Goal: Transaction & Acquisition: Obtain resource

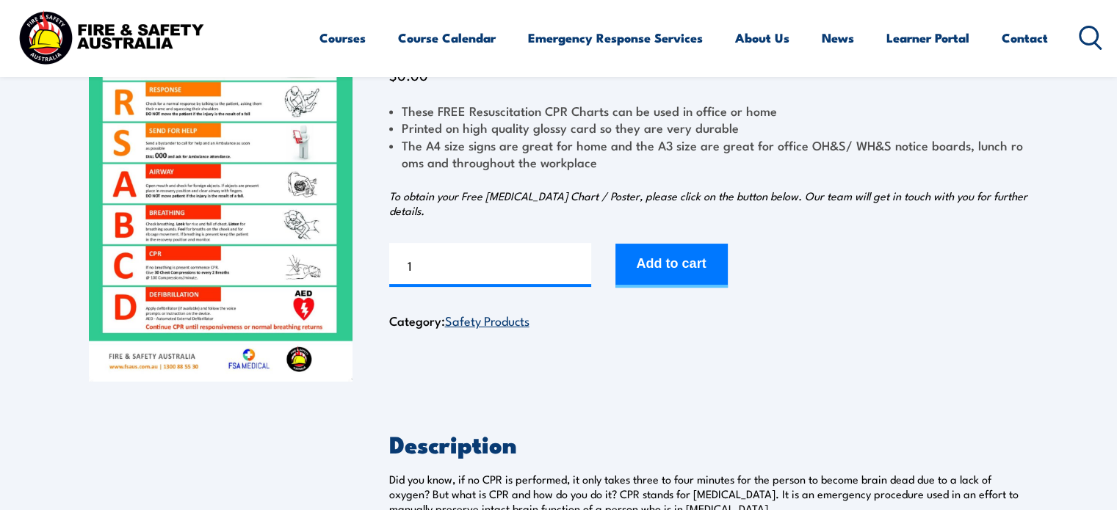
scroll to position [169, 0]
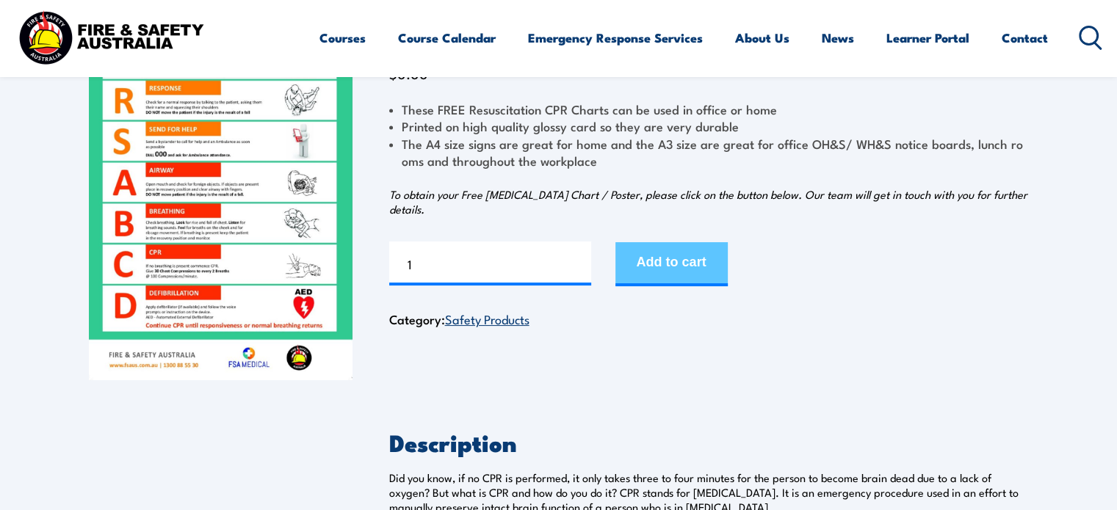
click at [714, 260] on button "Add to cart" at bounding box center [671, 264] width 112 height 44
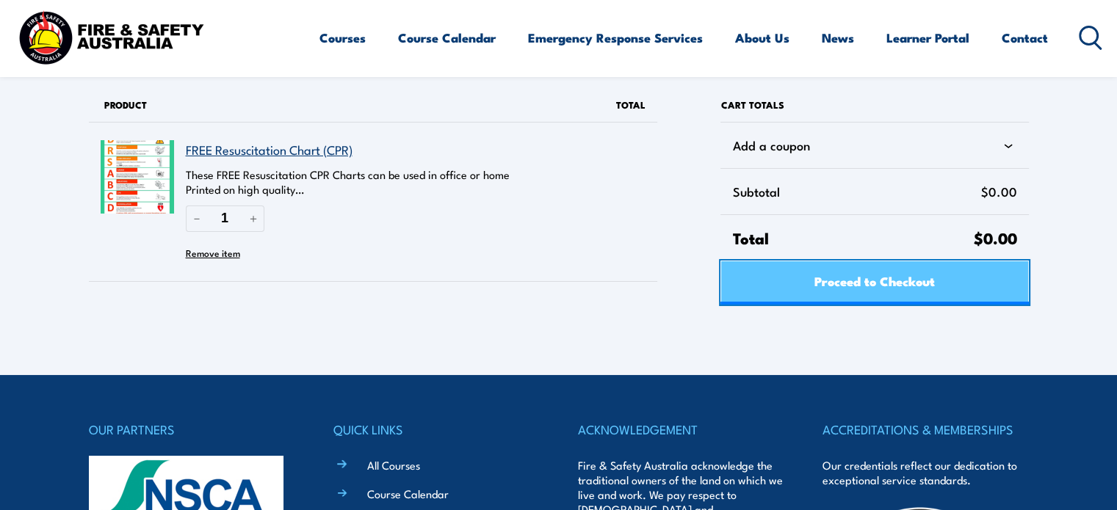
click at [819, 289] on span "Proceed to Checkout" at bounding box center [874, 280] width 120 height 39
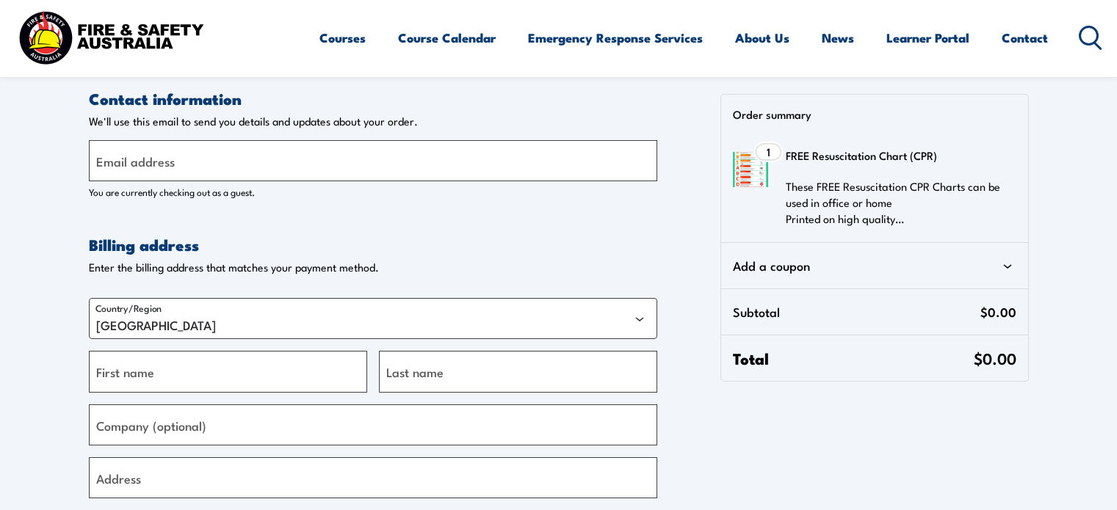
select select "VIC"
click at [382, 167] on input "Email address" at bounding box center [373, 160] width 568 height 41
type input "[EMAIL_ADDRESS][DOMAIN_NAME]"
click at [256, 369] on input "First name" at bounding box center [228, 371] width 278 height 41
type input "Ry"
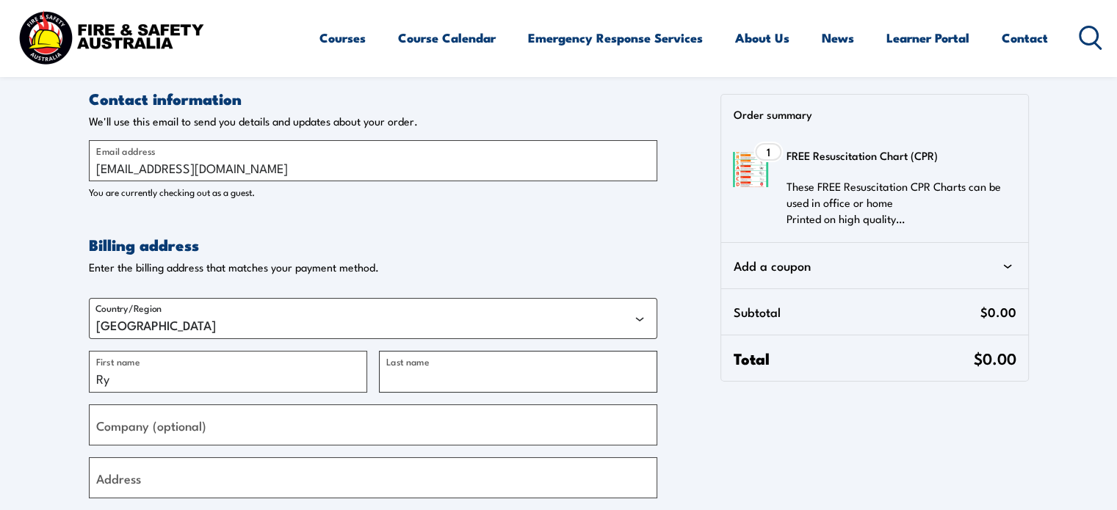
click at [474, 375] on input "Last name" at bounding box center [518, 371] width 278 height 41
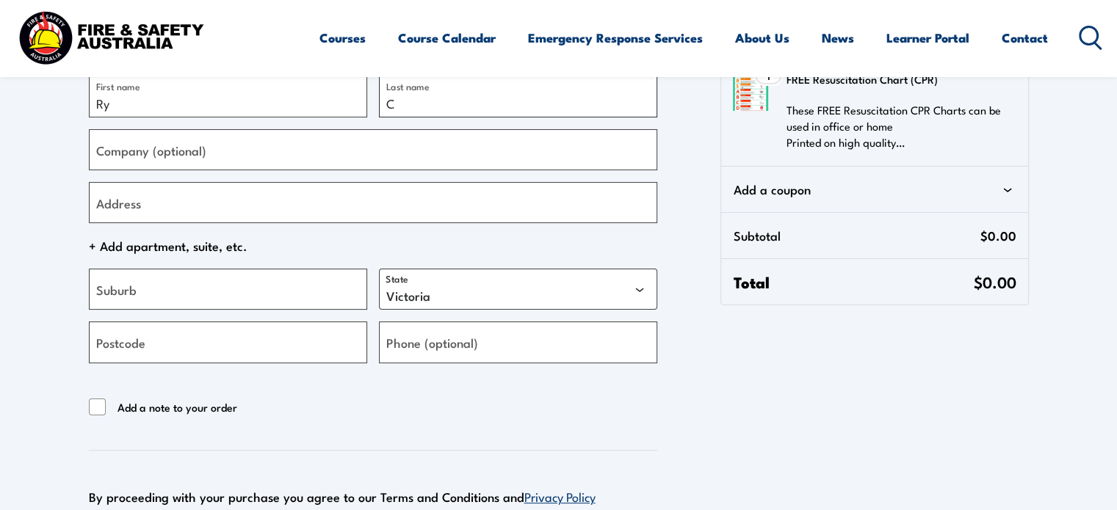
scroll to position [276, 0]
type input "C"
click at [311, 200] on input "Address" at bounding box center [373, 201] width 568 height 41
type input "[STREET_ADDRESS]"
click at [297, 278] on input "Suburb" at bounding box center [228, 288] width 278 height 41
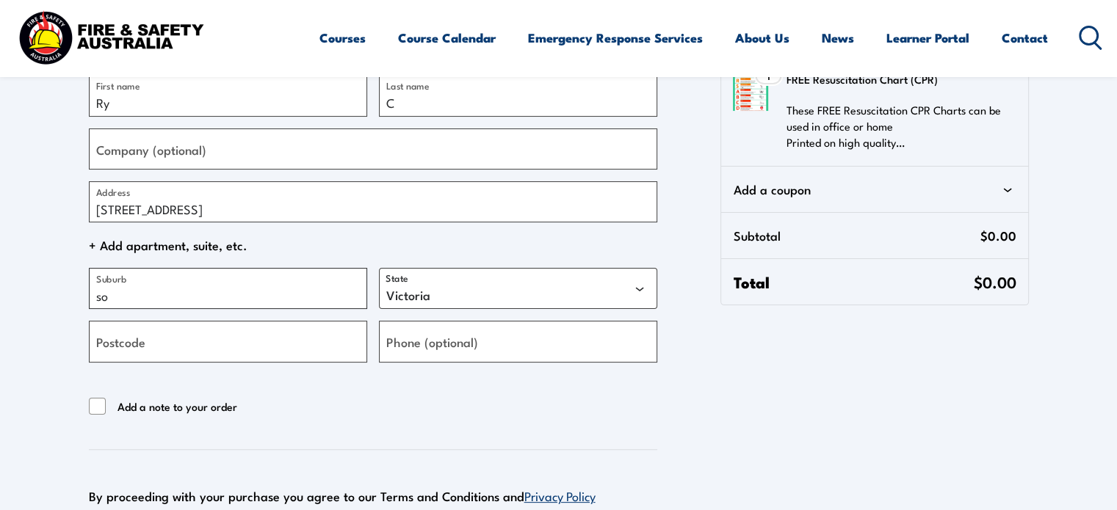
type input "s"
type input "osBOREN"
click at [548, 280] on select "[GEOGRAPHIC_DATA] [GEOGRAPHIC_DATA] [GEOGRAPHIC_DATA] [GEOGRAPHIC_DATA] [GEOGRA…" at bounding box center [518, 288] width 278 height 41
select select "WA"
click at [379, 268] on select "[GEOGRAPHIC_DATA] [GEOGRAPHIC_DATA] [GEOGRAPHIC_DATA] [GEOGRAPHIC_DATA] [GEOGRA…" at bounding box center [518, 288] width 278 height 41
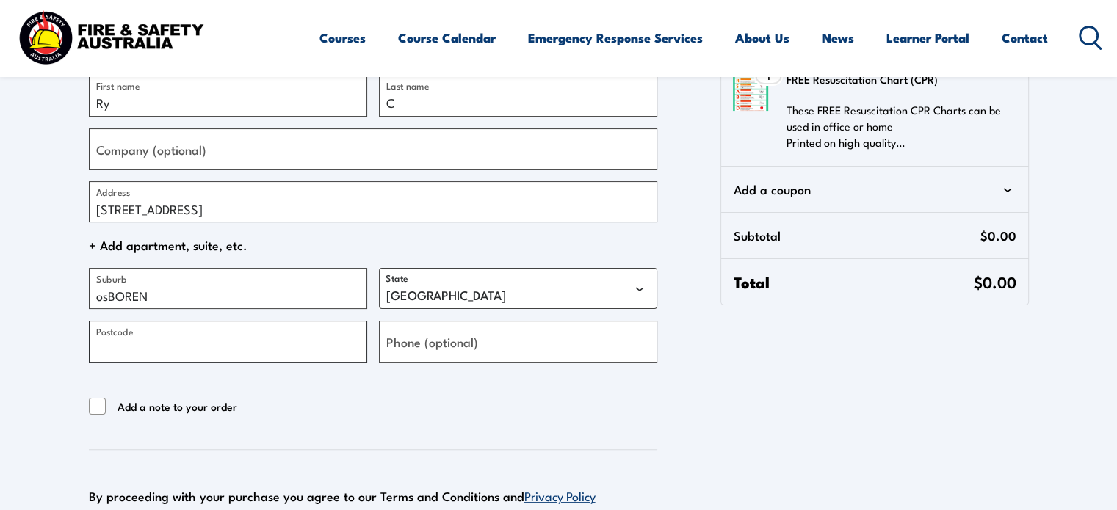
click at [329, 341] on input "Postcode" at bounding box center [228, 341] width 278 height 41
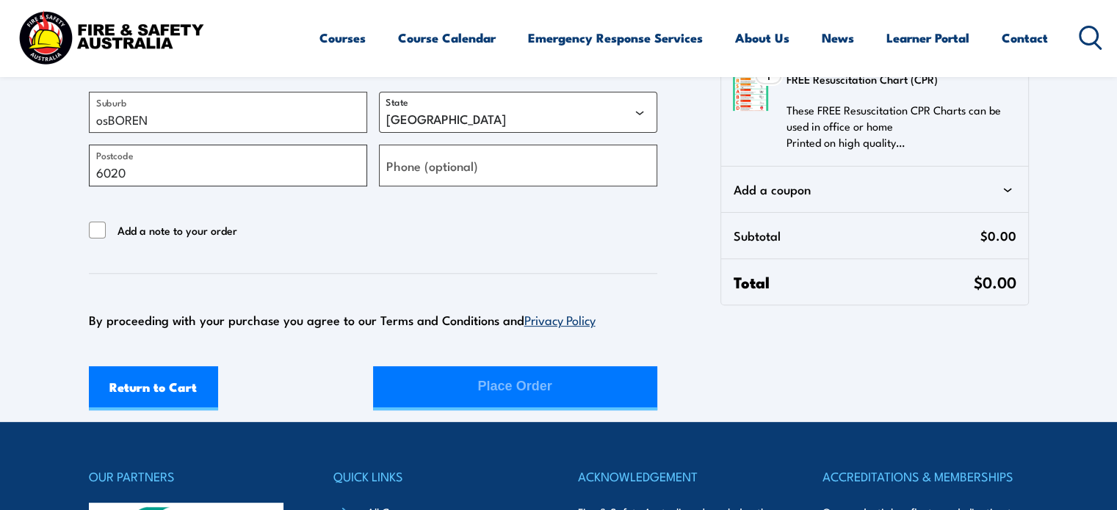
scroll to position [455, 0]
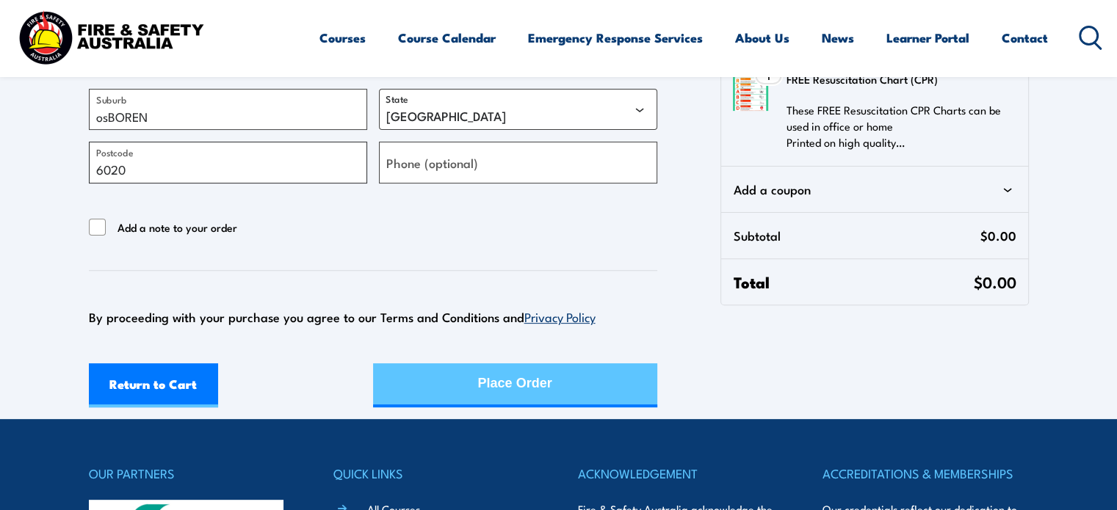
type input "6020"
click at [457, 383] on button "Place Order" at bounding box center [515, 385] width 284 height 44
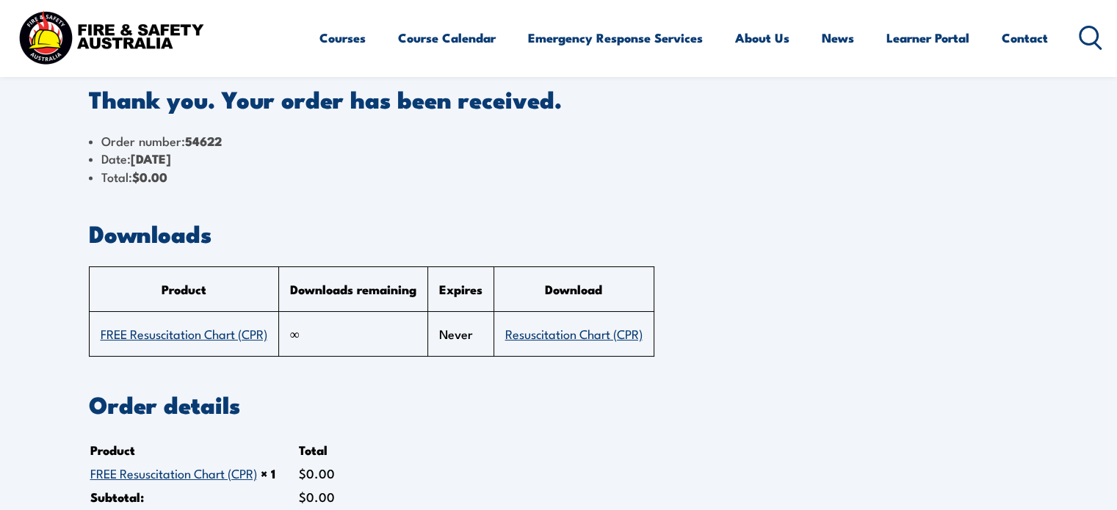
click at [620, 331] on link "Resuscitation Chart (CPR)" at bounding box center [573, 334] width 137 height 18
